Goal: Find specific page/section: Find specific page/section

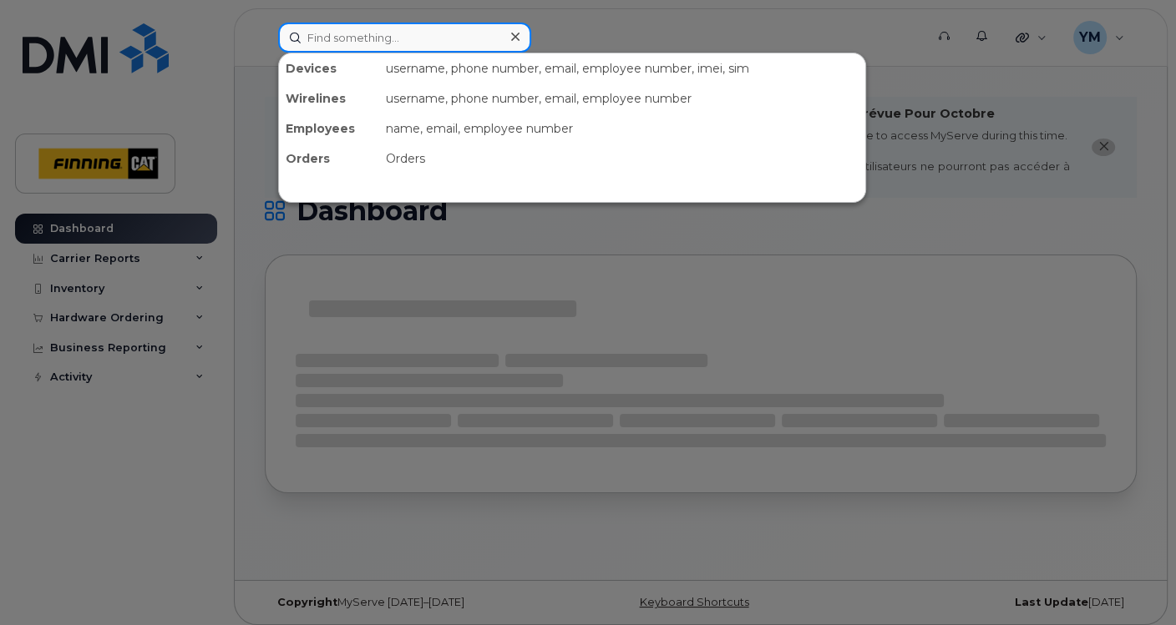
click at [372, 33] on input at bounding box center [404, 38] width 253 height 30
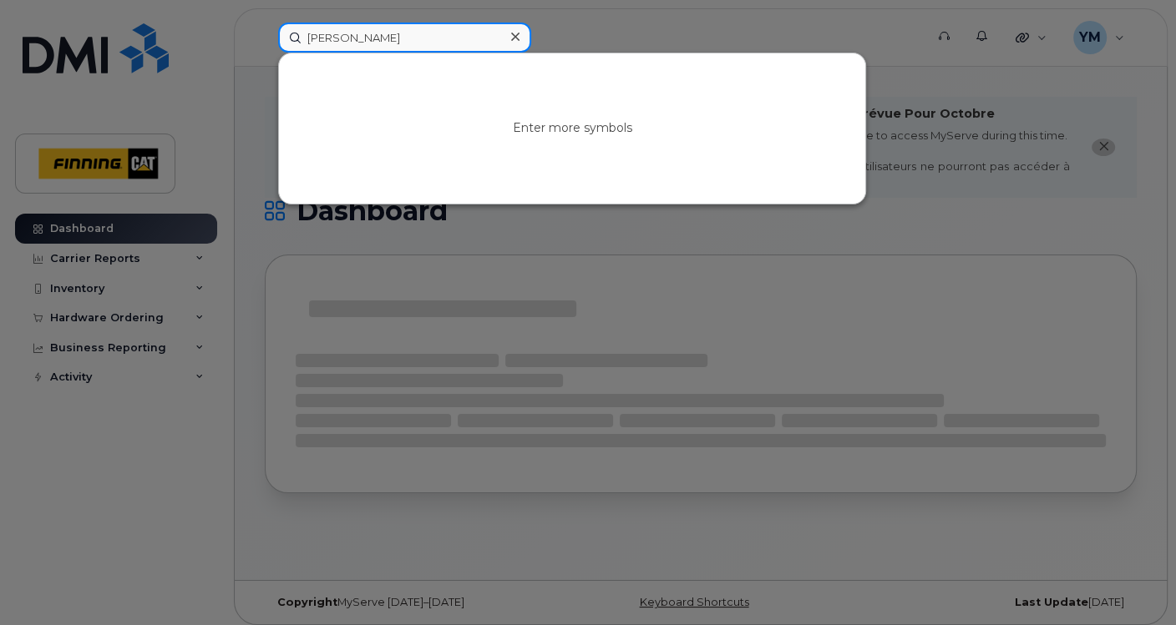
type input "[PERSON_NAME]"
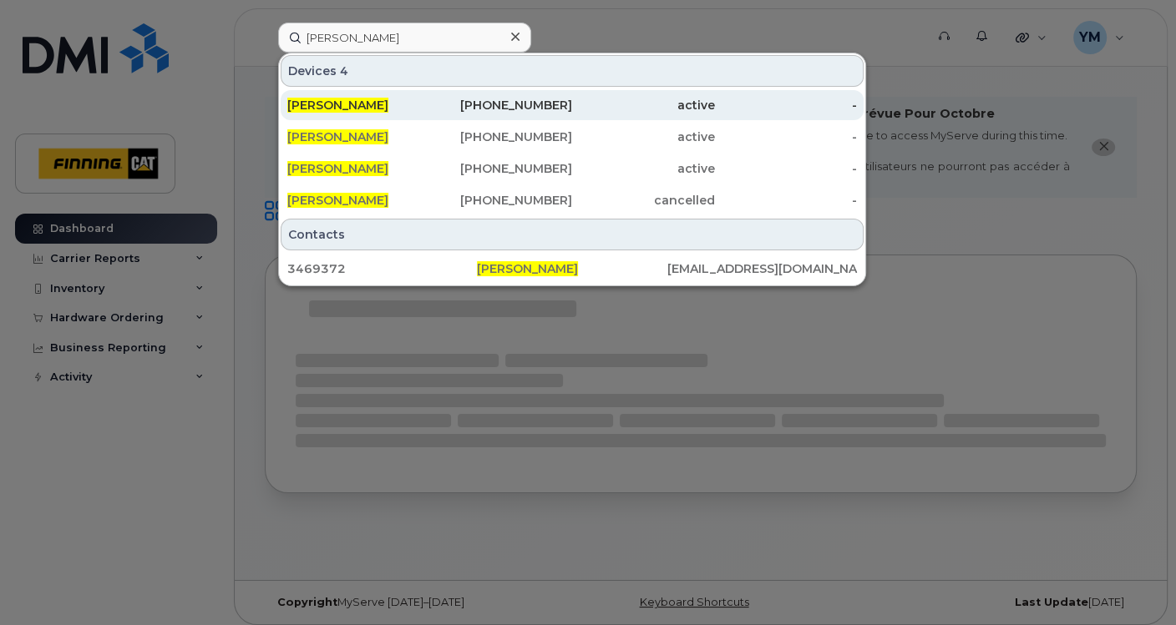
click at [382, 104] on div "[PERSON_NAME]" at bounding box center [358, 105] width 143 height 17
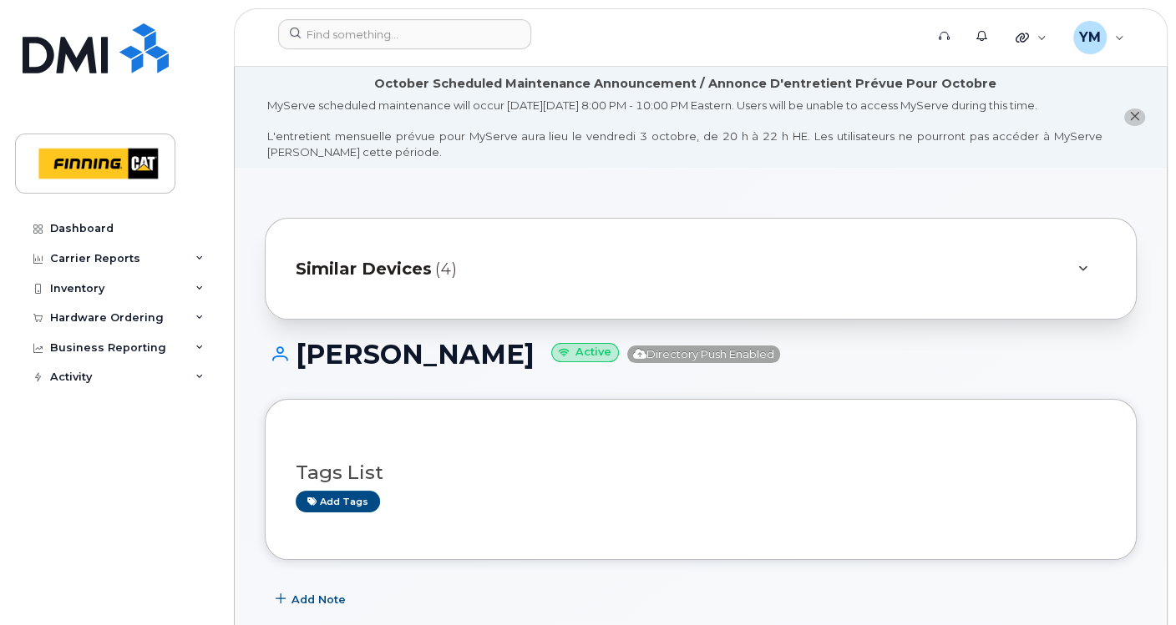
click at [365, 274] on span "Similar Devices" at bounding box center [364, 269] width 136 height 24
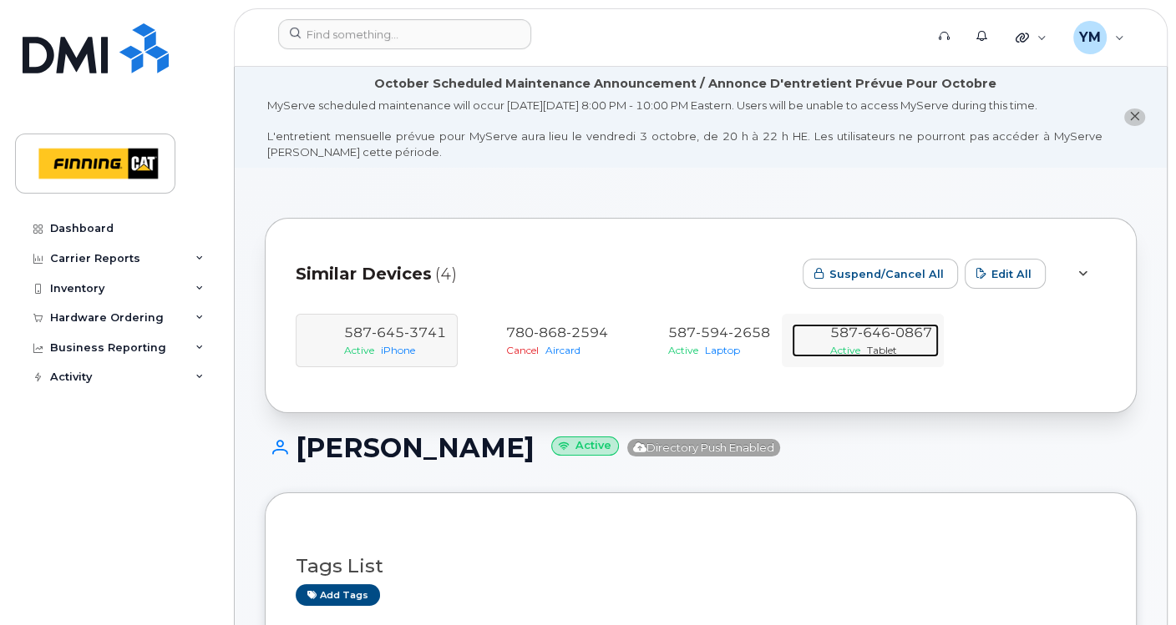
click at [876, 340] on span "646" at bounding box center [873, 333] width 33 height 16
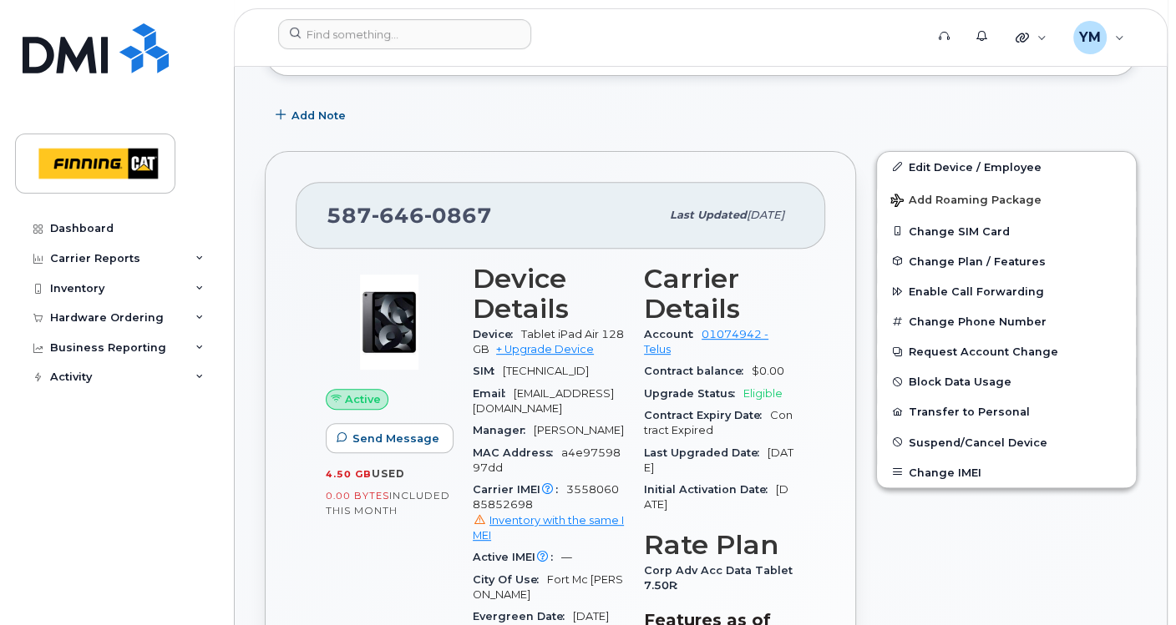
scroll to position [587, 0]
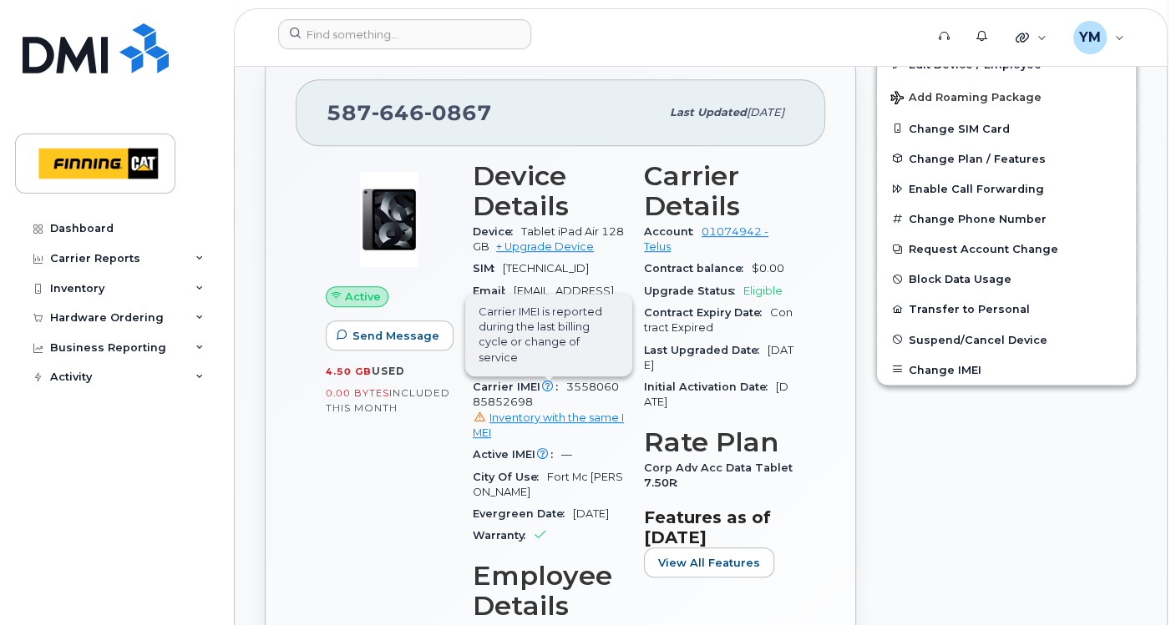
click at [544, 382] on icon at bounding box center [547, 387] width 11 height 11
click at [746, 389] on span "Initial Activation Date" at bounding box center [710, 387] width 132 height 13
click at [569, 280] on div "SIM 8912230100128994546" at bounding box center [548, 269] width 151 height 22
